Goal: Task Accomplishment & Management: Manage account settings

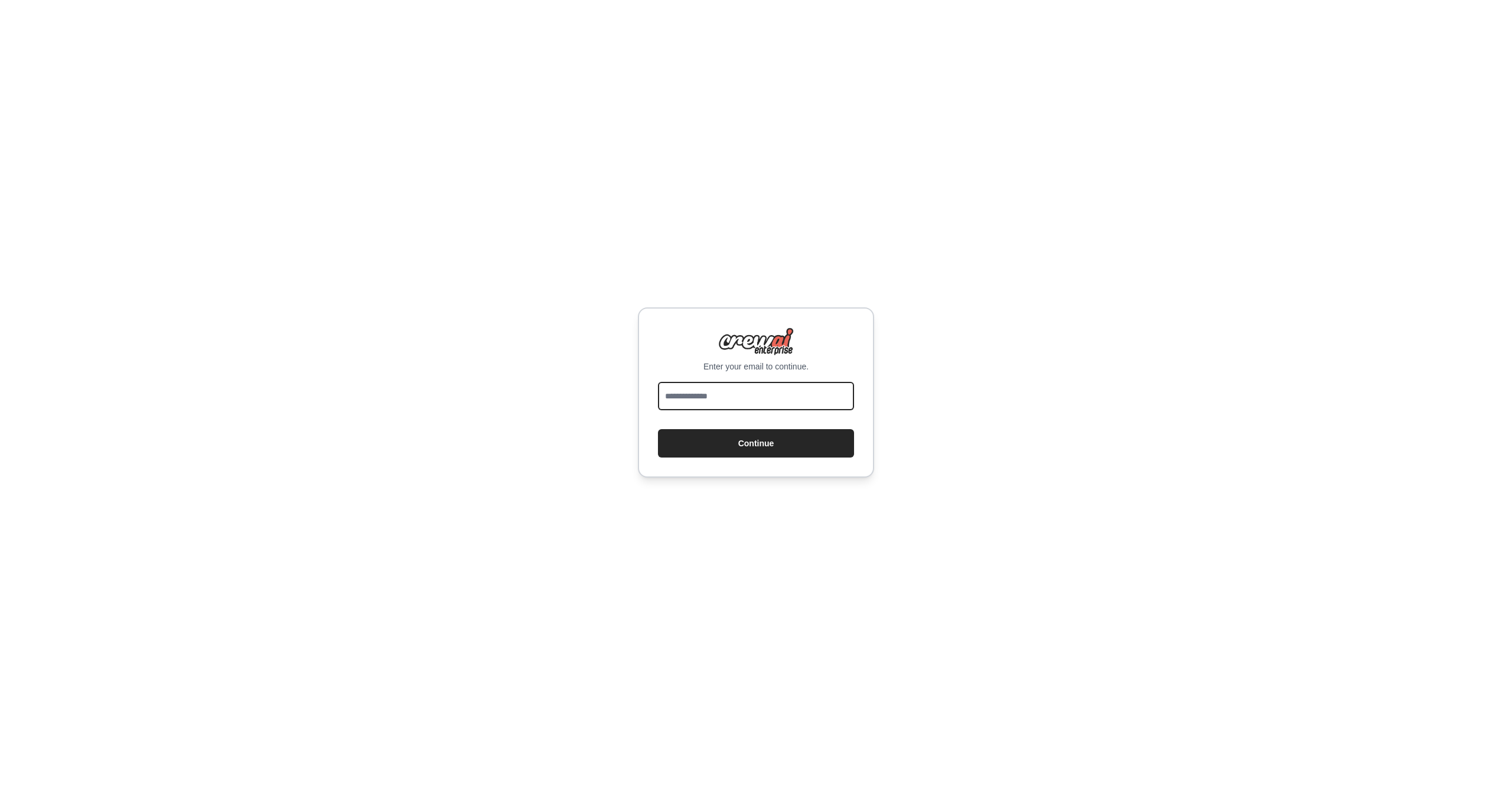
type input "**********"
click at [760, 443] on button "Continue" at bounding box center [756, 443] width 196 height 28
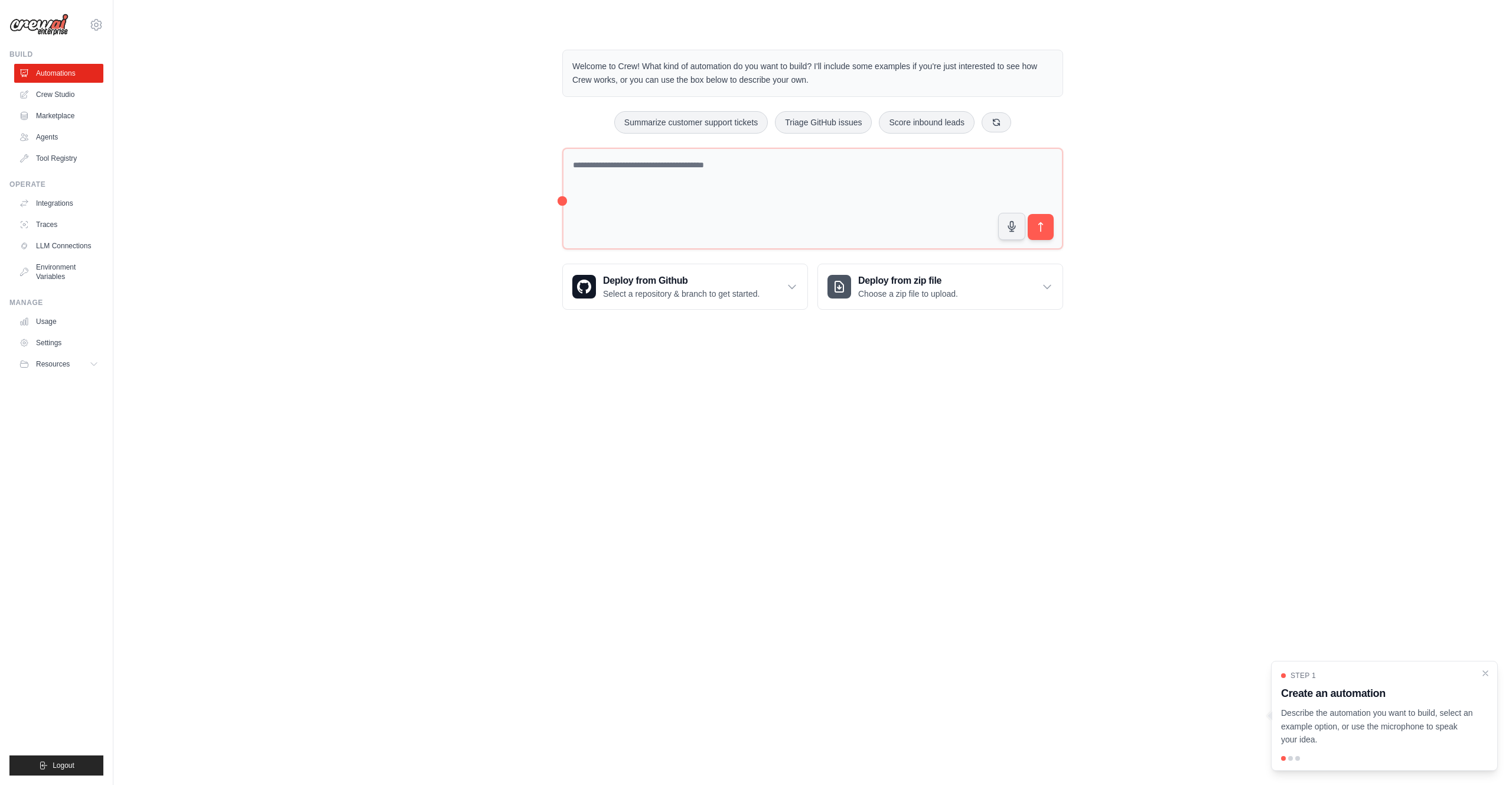
click at [416, 245] on div "Welcome to Crew! What kind of automation do you want to build? I'll include som…" at bounding box center [813, 180] width 1361 height 298
drag, startPoint x: 1487, startPoint y: 670, endPoint x: 1154, endPoint y: 462, distance: 392.6
click at [1487, 671] on icon "Close walkthrough" at bounding box center [1485, 673] width 4 height 4
click at [55, 342] on link "Settings" at bounding box center [60, 343] width 89 height 19
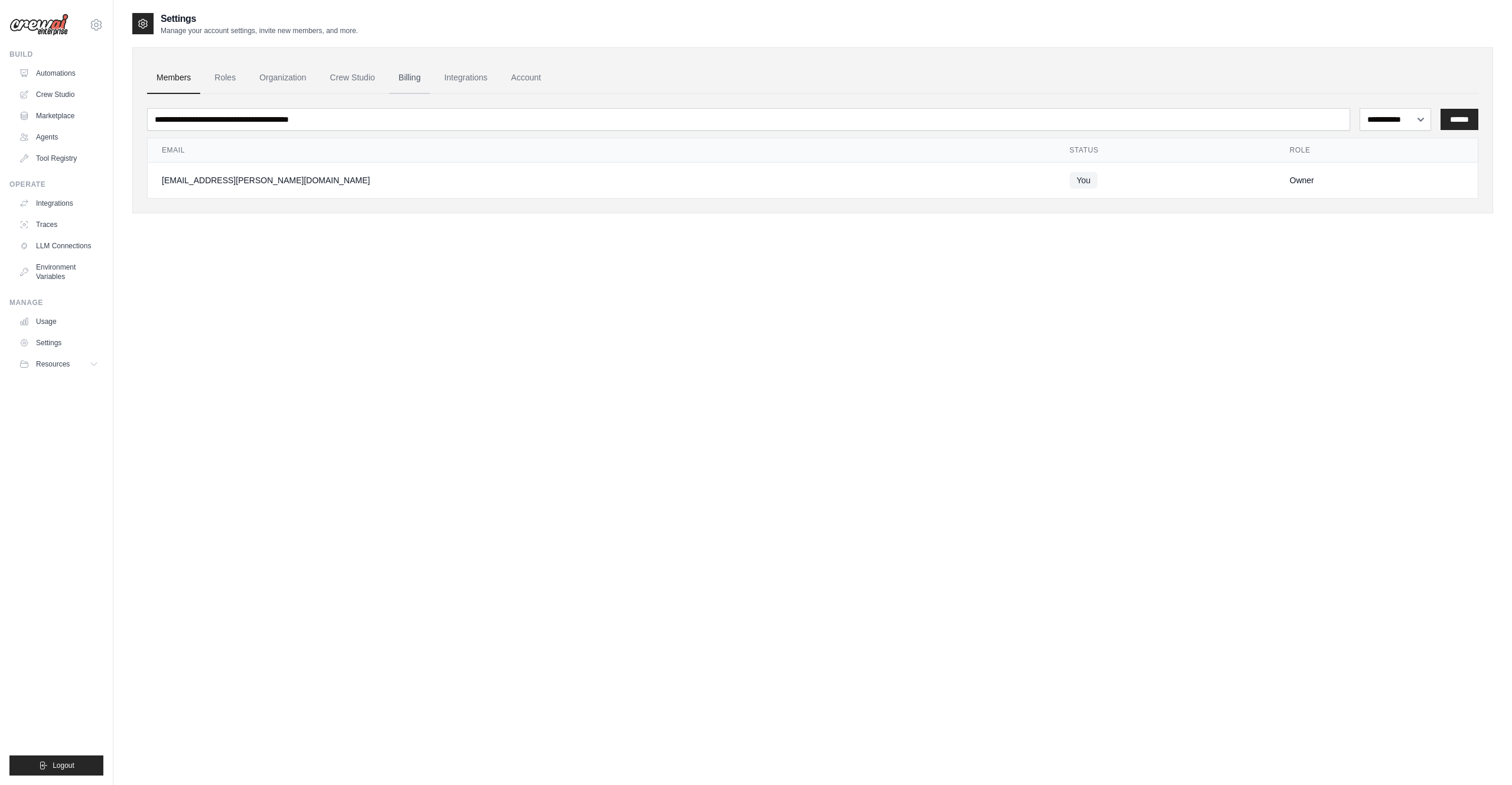
click at [416, 77] on link "Billing" at bounding box center [409, 77] width 41 height 32
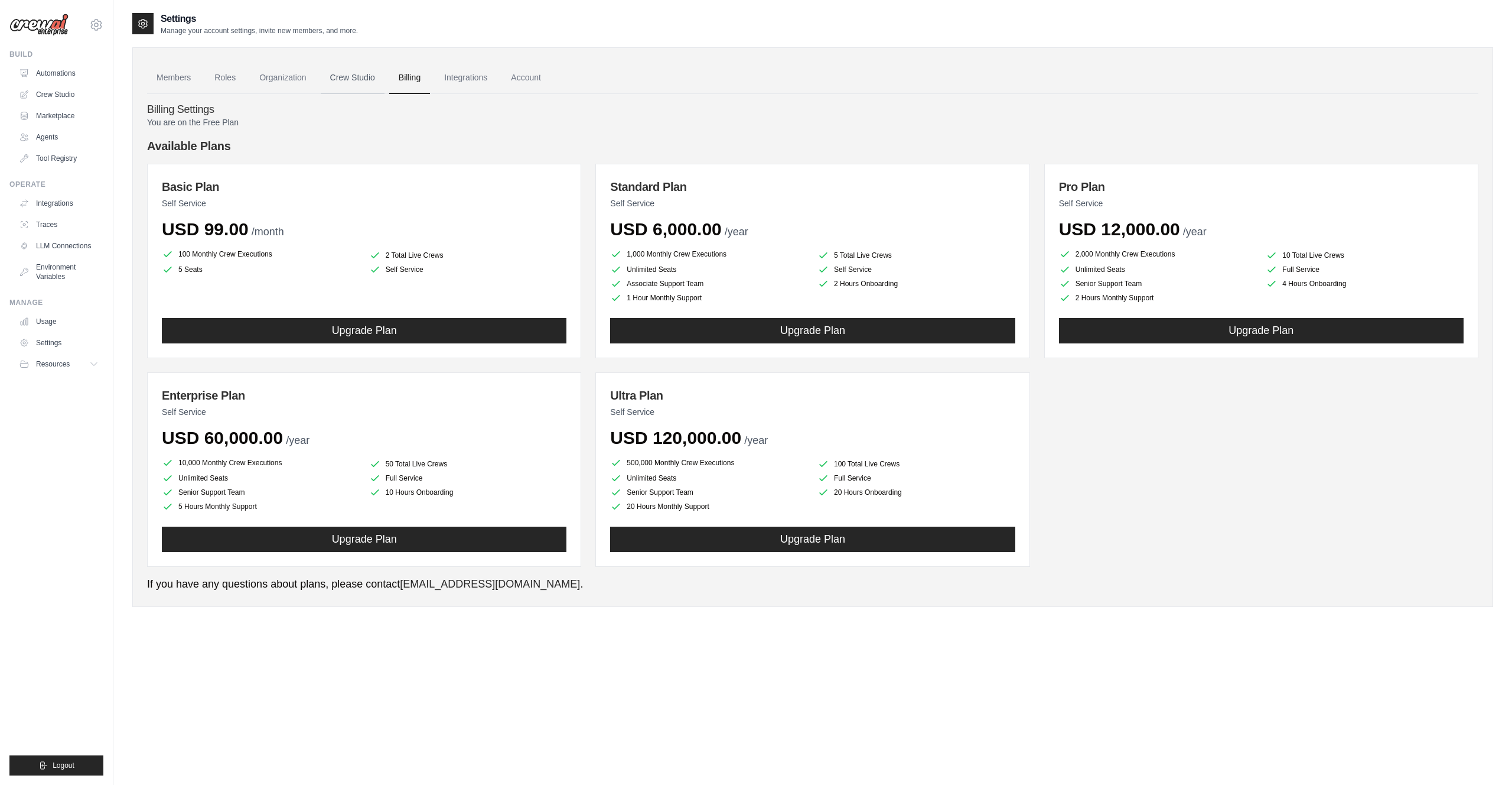
click at [364, 77] on link "Crew Studio" at bounding box center [352, 77] width 64 height 32
